Goal: Use online tool/utility: Utilize a website feature to perform a specific function

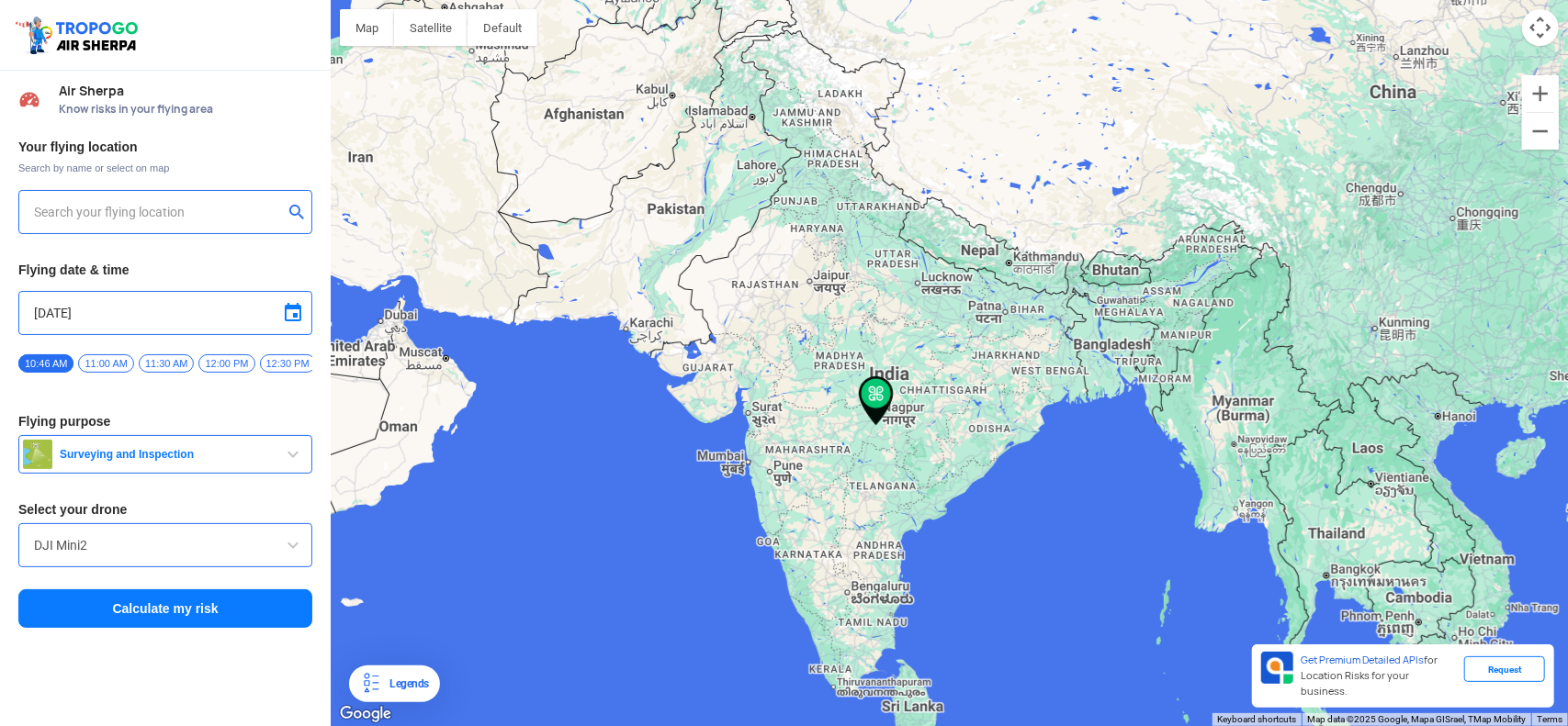
type input "[STREET_ADDRESS]"
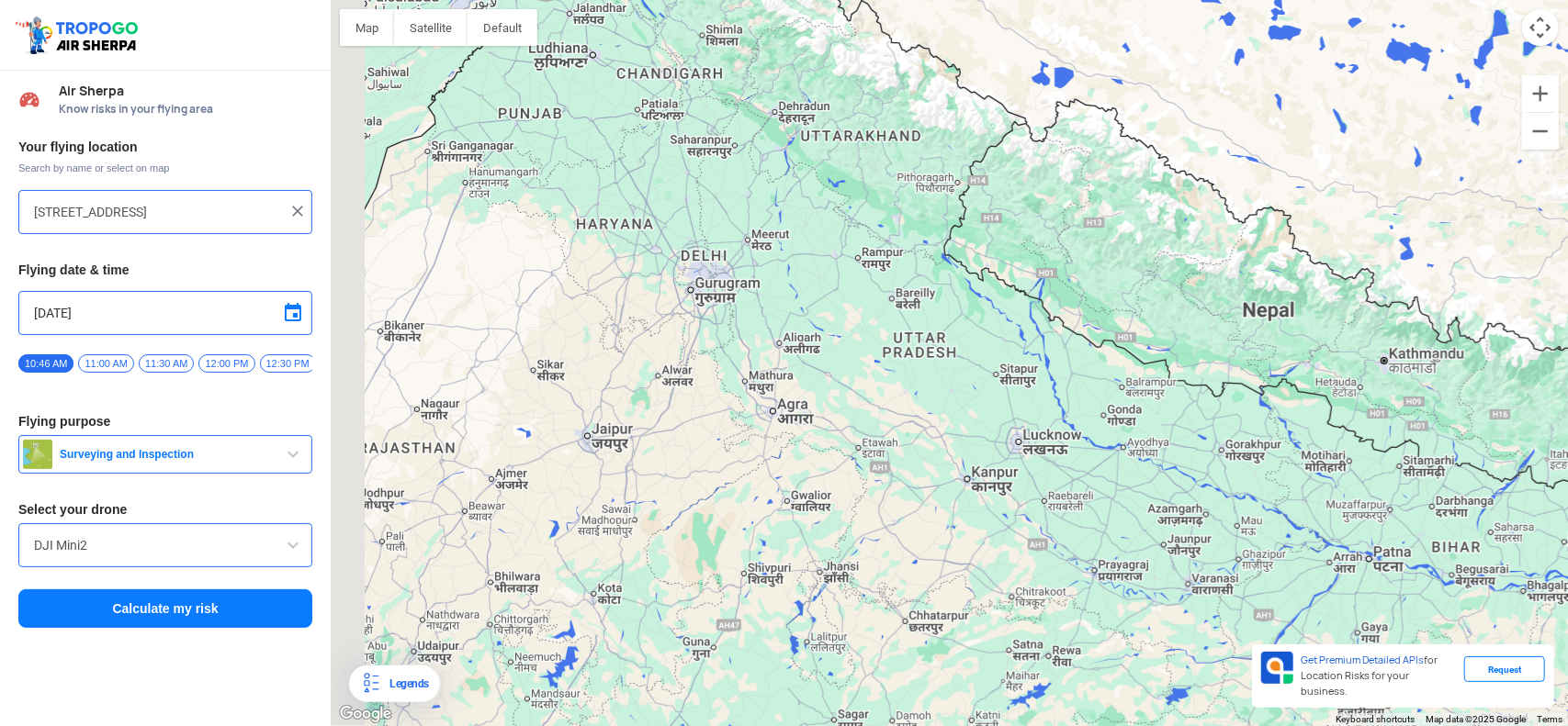
drag, startPoint x: 690, startPoint y: 238, endPoint x: 773, endPoint y: 320, distance: 116.7
click at [773, 320] on div at bounding box center [949, 363] width 1237 height 726
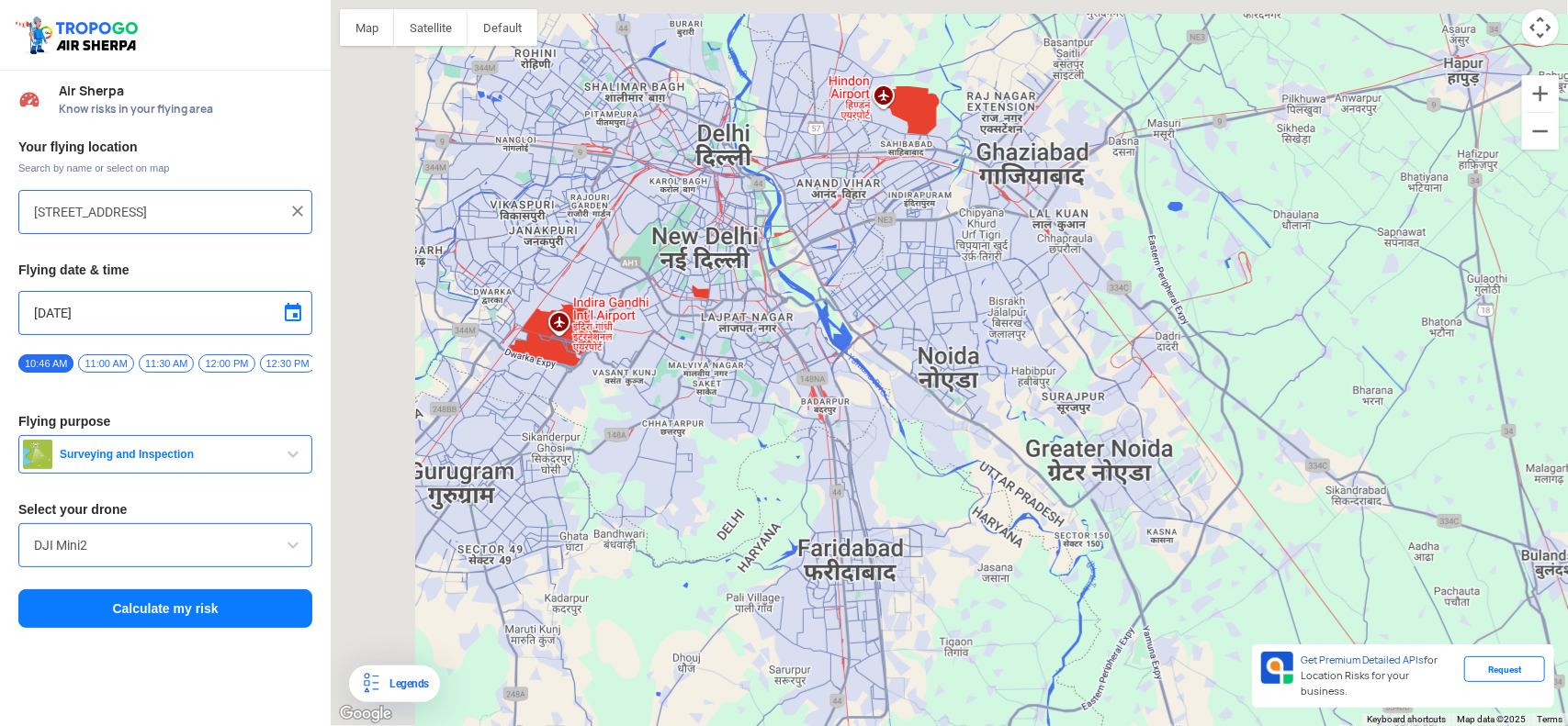
drag, startPoint x: 468, startPoint y: 211, endPoint x: 586, endPoint y: 238, distance: 121.0
click at [586, 238] on div at bounding box center [949, 363] width 1237 height 726
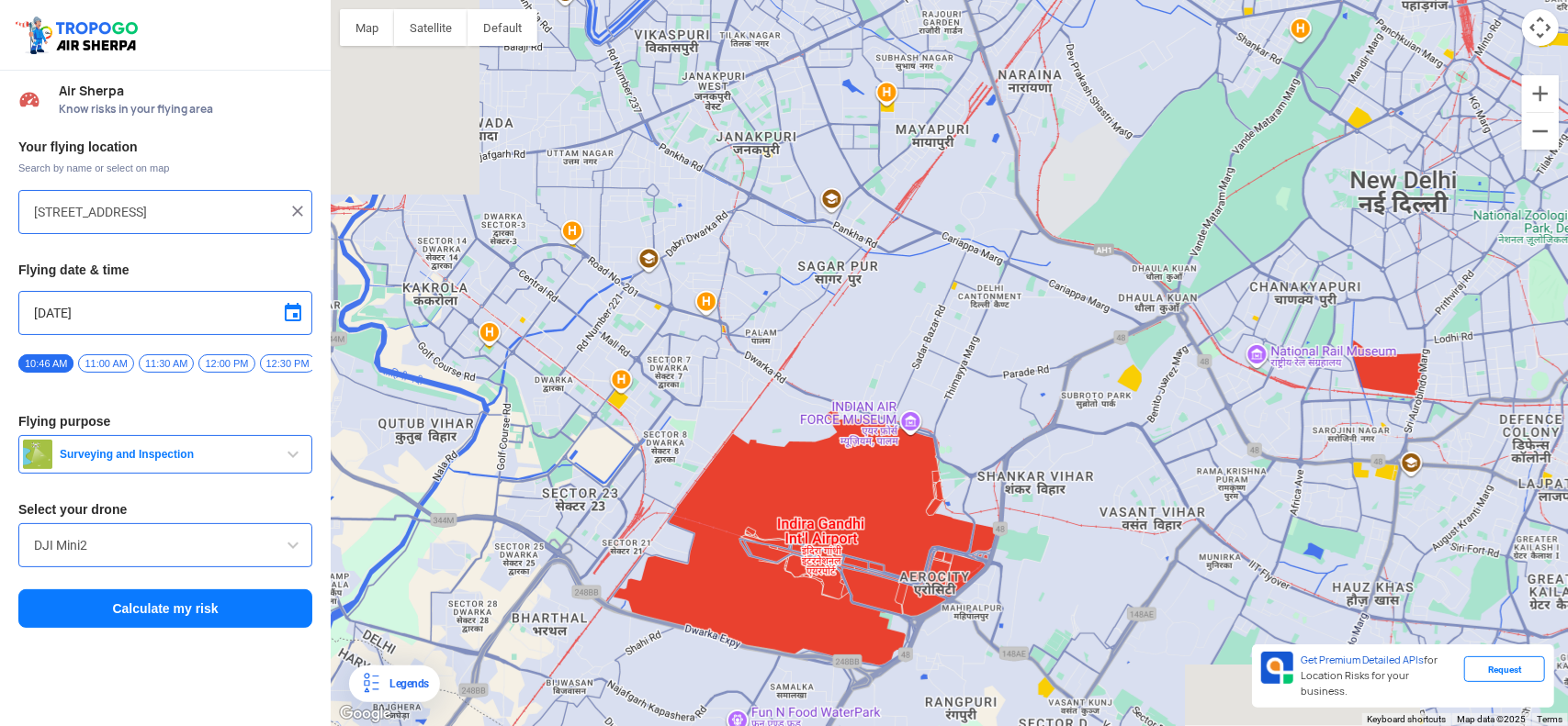
drag, startPoint x: 555, startPoint y: 389, endPoint x: 801, endPoint y: 285, distance: 267.1
click at [801, 285] on div at bounding box center [949, 363] width 1237 height 726
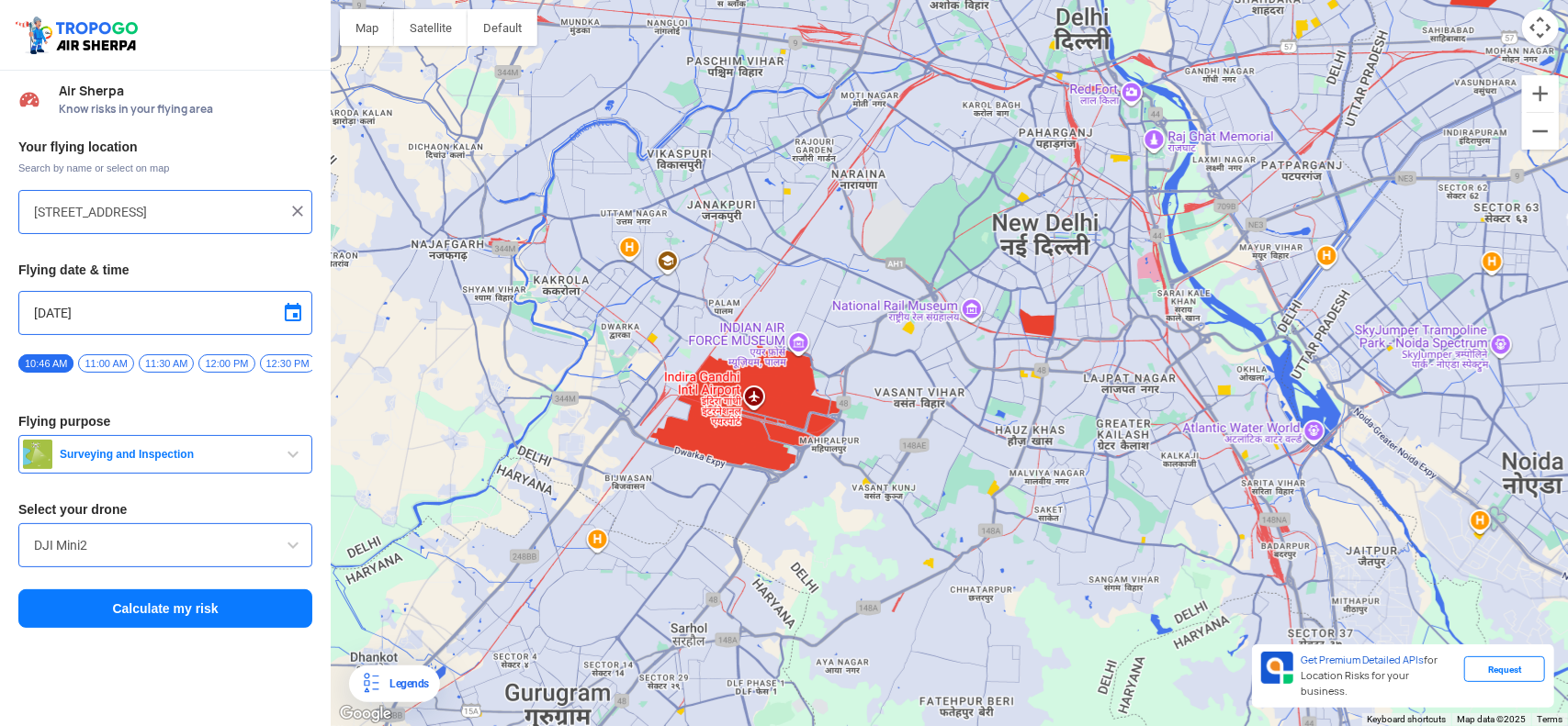
drag, startPoint x: 812, startPoint y: 294, endPoint x: 751, endPoint y: 291, distance: 61.1
click at [751, 291] on div at bounding box center [949, 363] width 1237 height 726
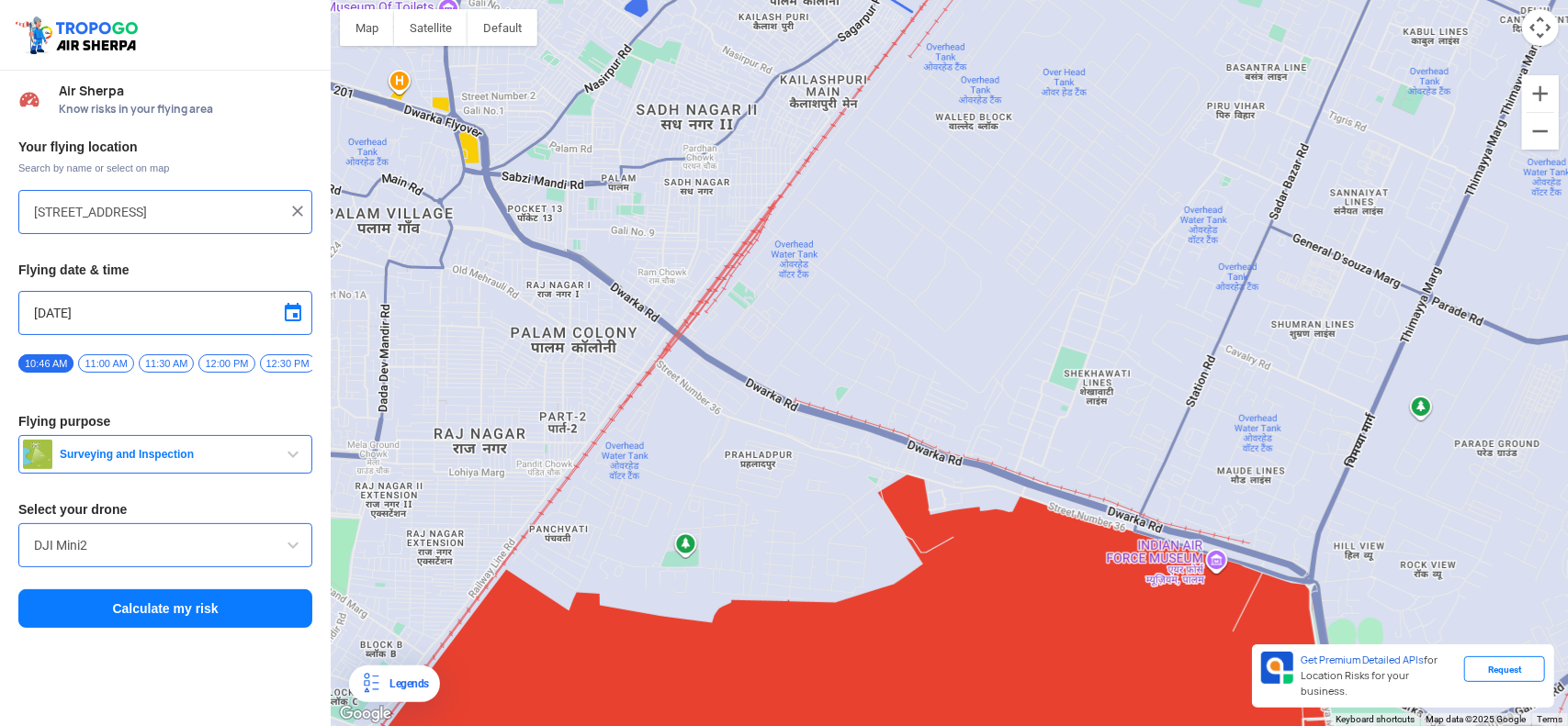
drag, startPoint x: 732, startPoint y: 320, endPoint x: 744, endPoint y: 330, distance: 15.6
click at [744, 330] on div at bounding box center [949, 363] width 1237 height 726
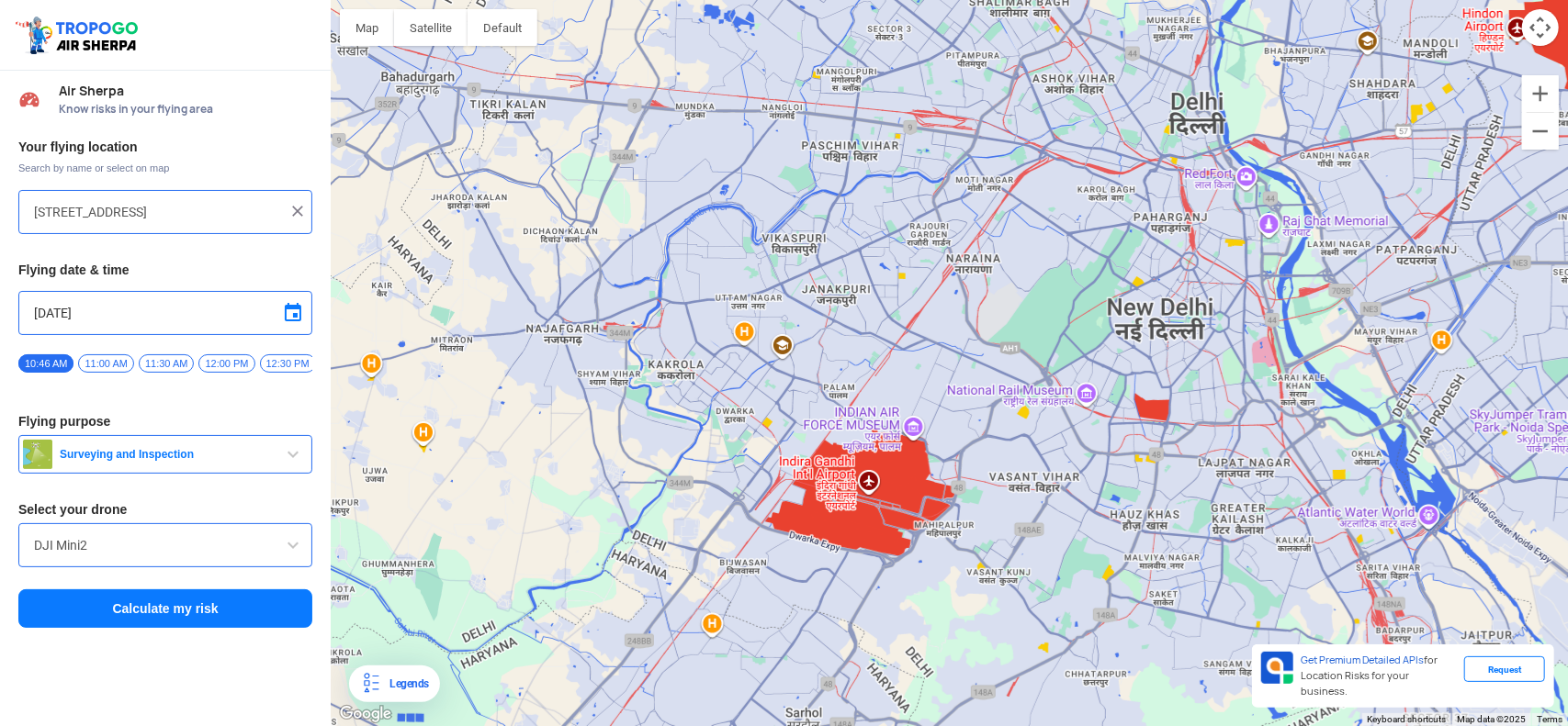
drag, startPoint x: 812, startPoint y: 510, endPoint x: 921, endPoint y: 590, distance: 135.2
click at [921, 590] on div at bounding box center [949, 363] width 1237 height 726
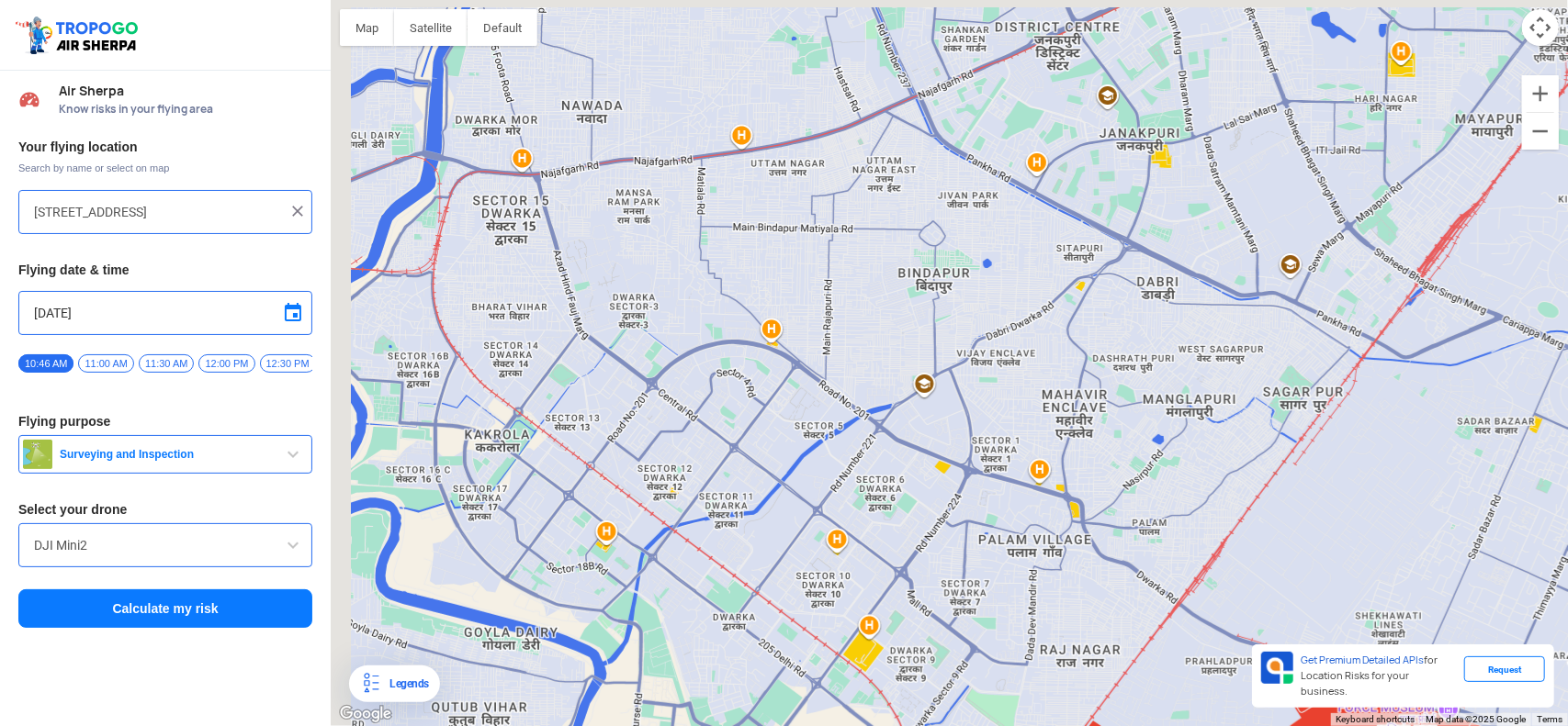
drag, startPoint x: 657, startPoint y: 283, endPoint x: 761, endPoint y: 402, distance: 158.0
click at [761, 402] on div at bounding box center [949, 363] width 1237 height 726
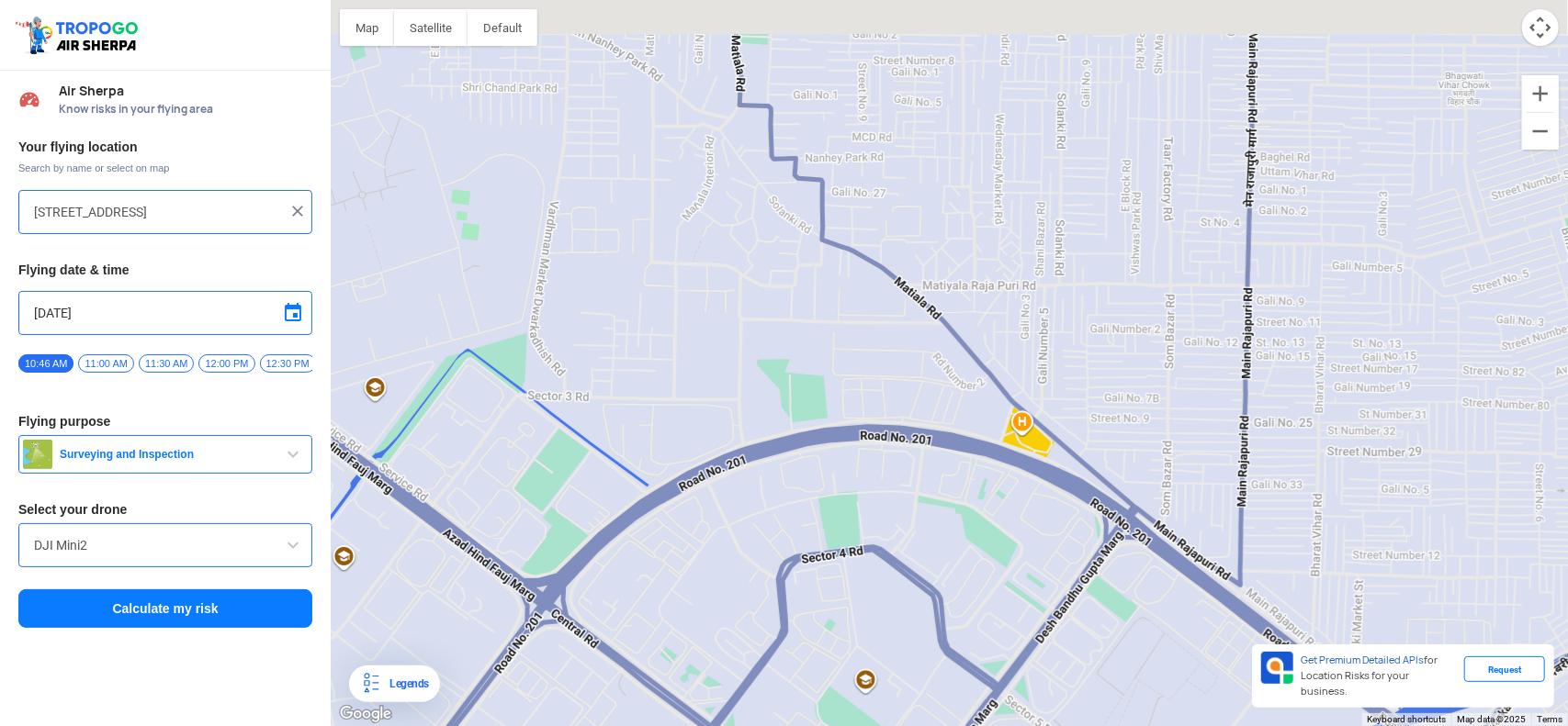
drag, startPoint x: 722, startPoint y: 193, endPoint x: 814, endPoint y: 361, distance: 191.5
click at [814, 361] on div at bounding box center [949, 363] width 1237 height 726
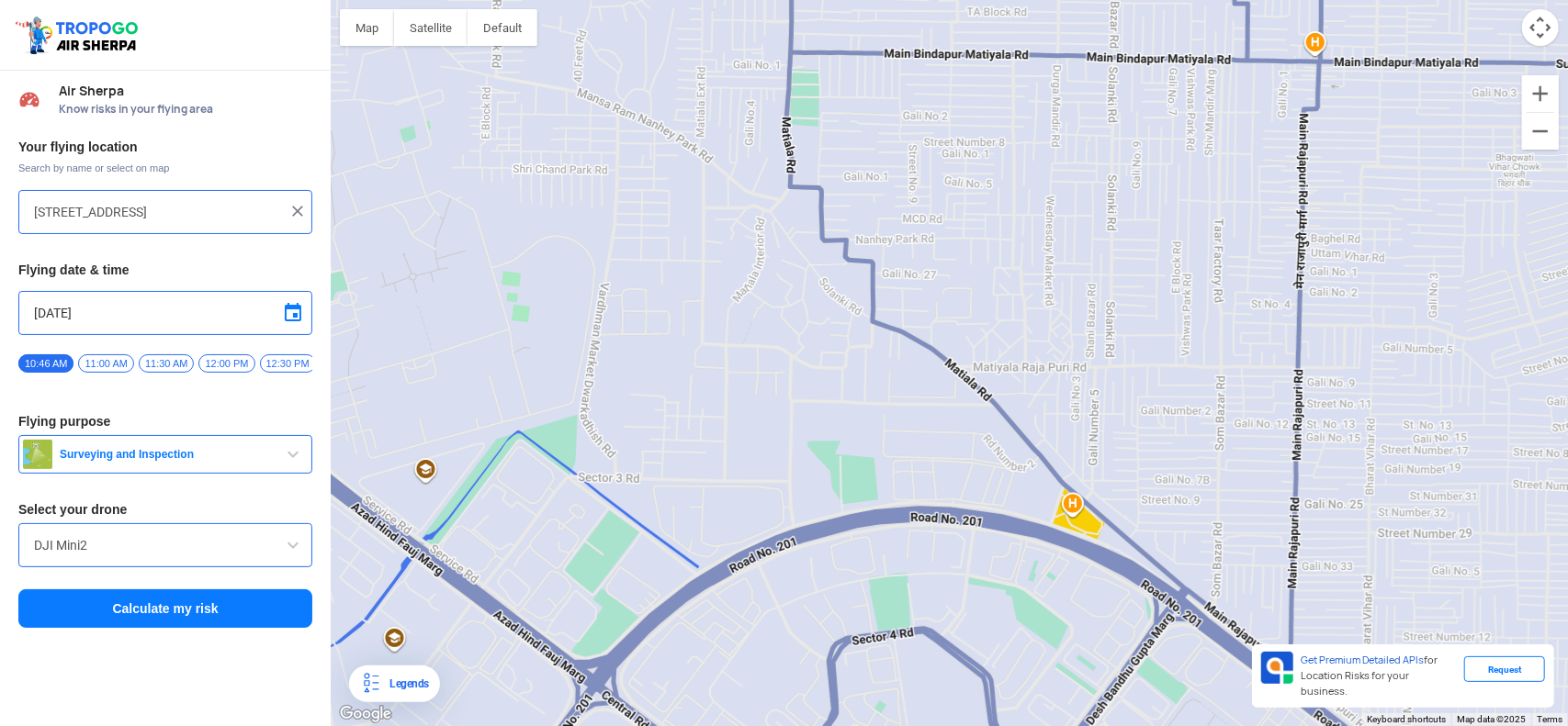
drag, startPoint x: 749, startPoint y: 306, endPoint x: 849, endPoint y: 564, distance: 276.7
click at [849, 564] on div at bounding box center [949, 363] width 1237 height 726
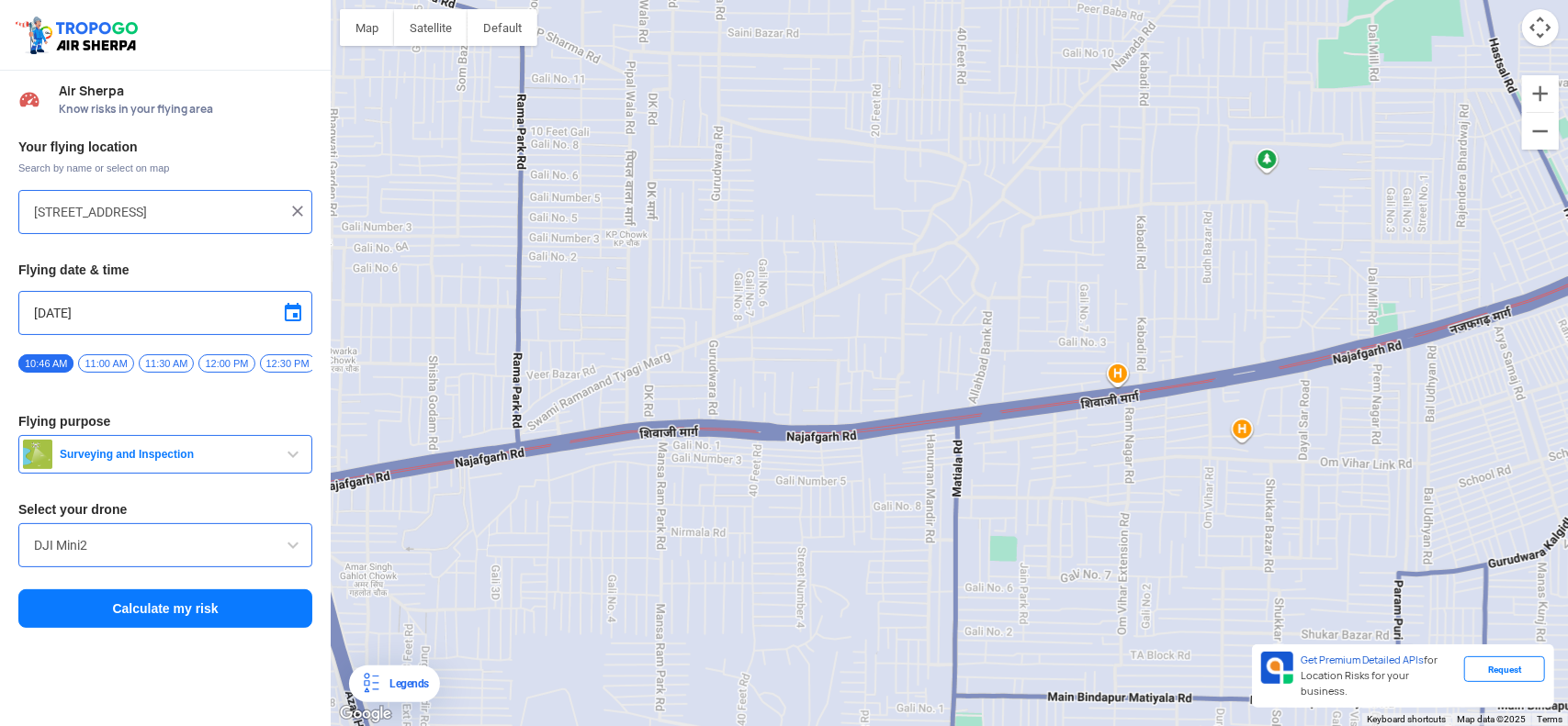
drag, startPoint x: 928, startPoint y: 574, endPoint x: 777, endPoint y: 451, distance: 194.8
click at [777, 451] on div at bounding box center [949, 363] width 1237 height 726
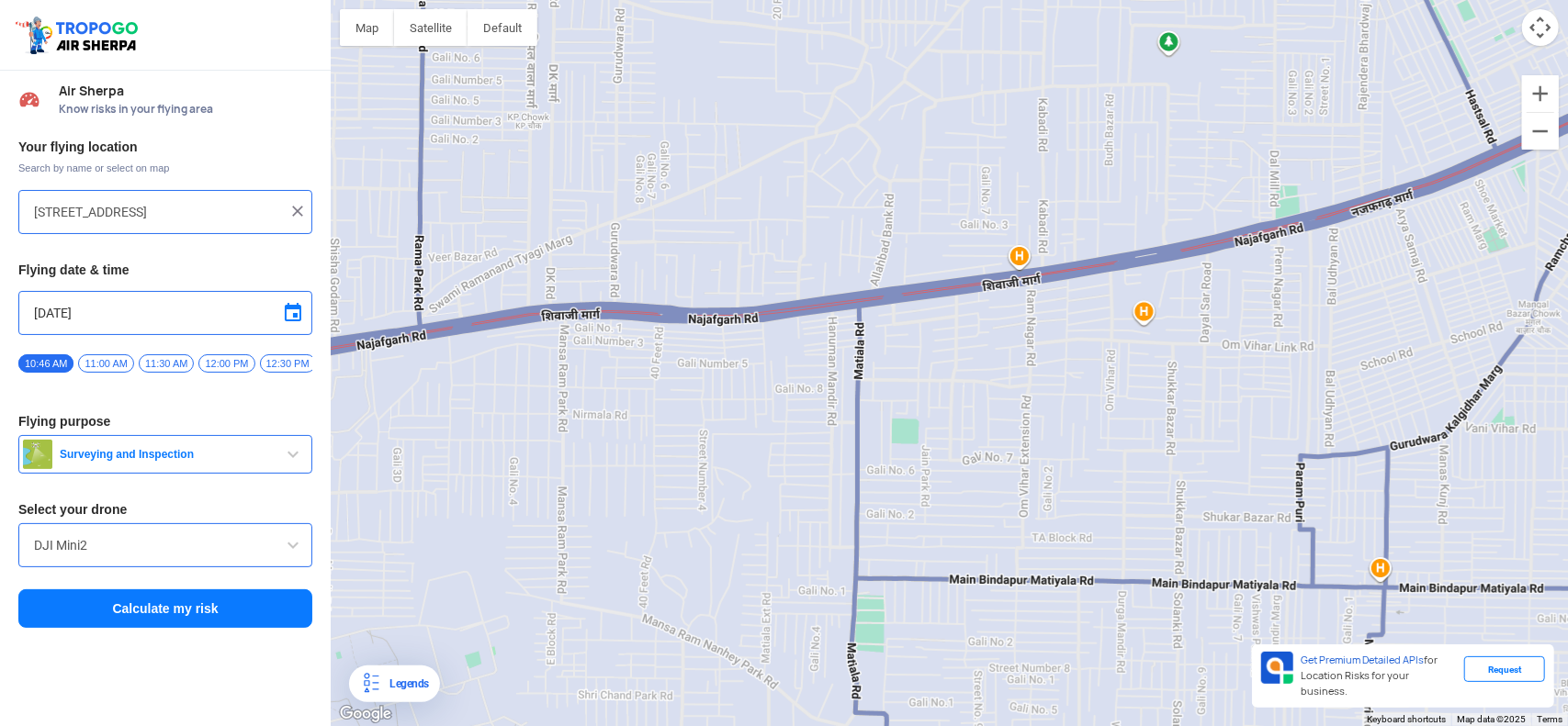
drag, startPoint x: 1032, startPoint y: 436, endPoint x: 835, endPoint y: 426, distance: 197.3
click at [835, 426] on div at bounding box center [949, 363] width 1237 height 726
